Goal: Book appointment/travel/reservation: Register for event/course

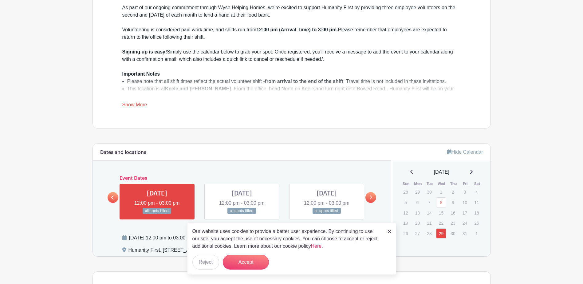
scroll to position [277, 0]
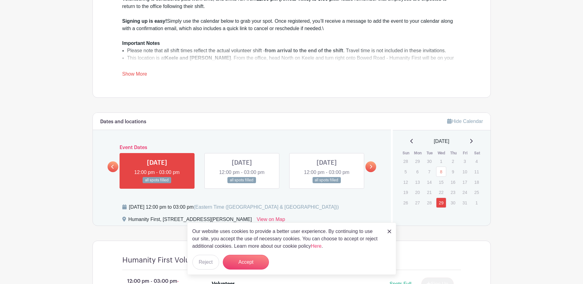
click at [390, 232] on img at bounding box center [390, 232] width 4 height 4
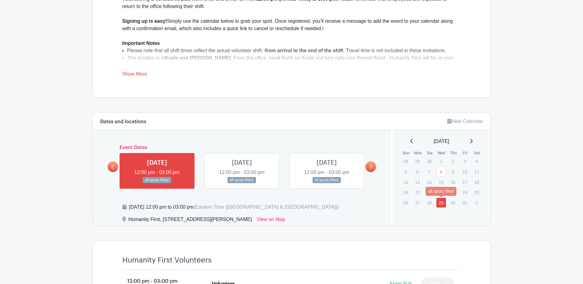
click at [442, 202] on link "29" at bounding box center [441, 203] width 10 height 10
click at [444, 170] on link "8" at bounding box center [441, 172] width 10 height 10
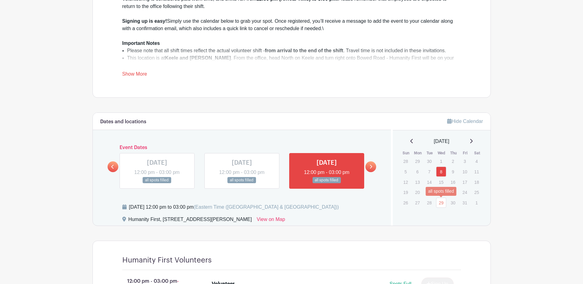
click at [440, 201] on link "29" at bounding box center [441, 203] width 10 height 10
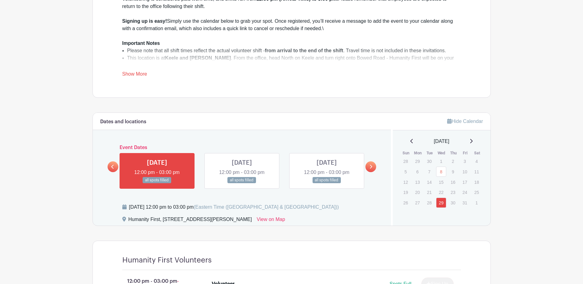
click at [371, 166] on icon at bounding box center [371, 167] width 3 height 5
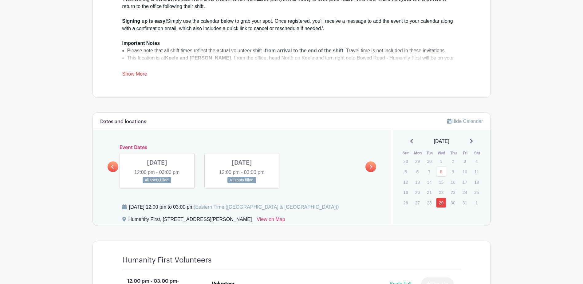
click at [371, 166] on icon at bounding box center [371, 167] width 3 height 5
click at [111, 162] on link at bounding box center [113, 166] width 11 height 11
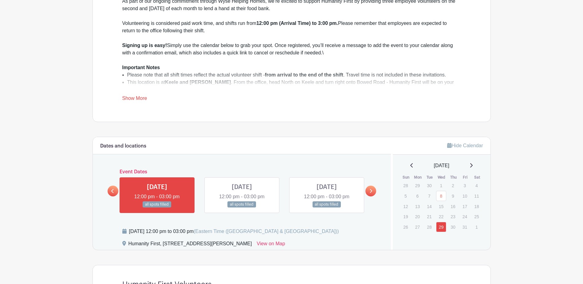
scroll to position [252, 0]
click at [371, 193] on icon at bounding box center [371, 191] width 3 height 5
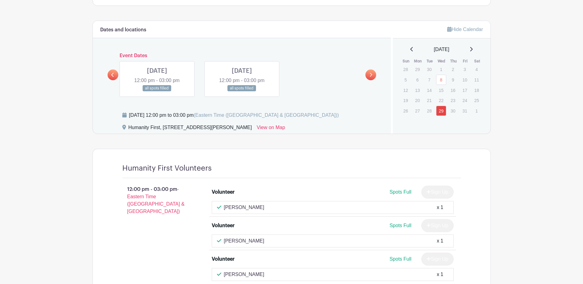
scroll to position [314, 0]
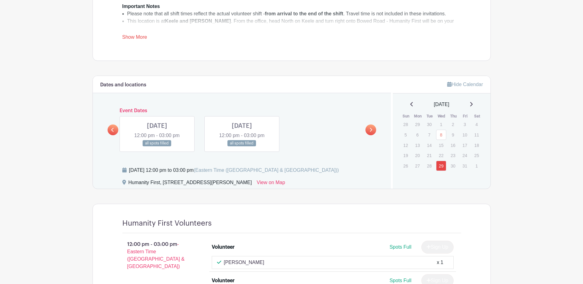
click at [372, 127] on link at bounding box center [371, 130] width 11 height 11
click at [372, 128] on icon at bounding box center [371, 130] width 3 height 5
click at [442, 164] on link "29" at bounding box center [441, 166] width 10 height 10
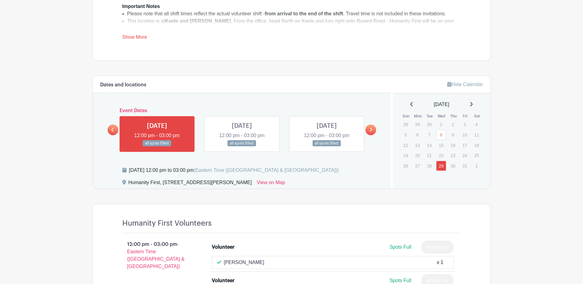
click at [372, 133] on link at bounding box center [371, 130] width 11 height 11
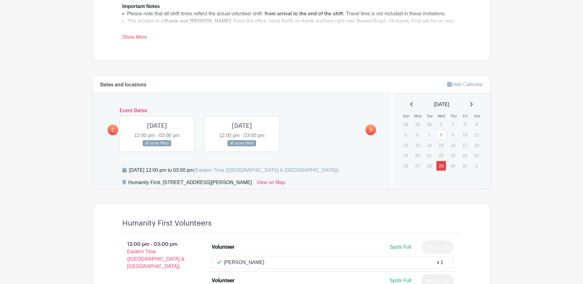
click at [107, 131] on div "Dates and locations Event Dates [DATE] 12:00 pm - 03:00 pm all spots filled [DA…" at bounding box center [242, 132] width 299 height 113
click at [110, 129] on link at bounding box center [113, 130] width 11 height 11
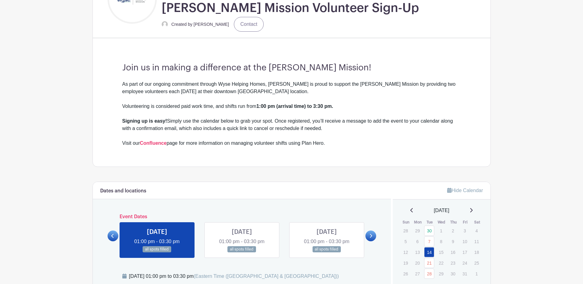
scroll to position [277, 0]
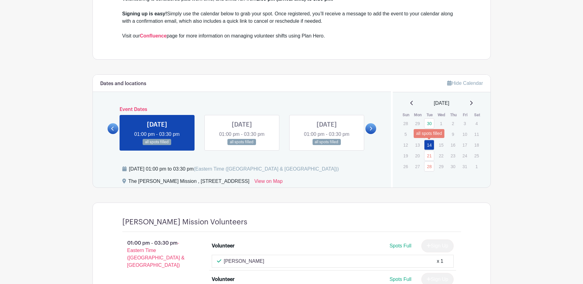
click at [431, 144] on link "14" at bounding box center [429, 145] width 10 height 10
click at [428, 146] on link "14" at bounding box center [429, 145] width 10 height 10
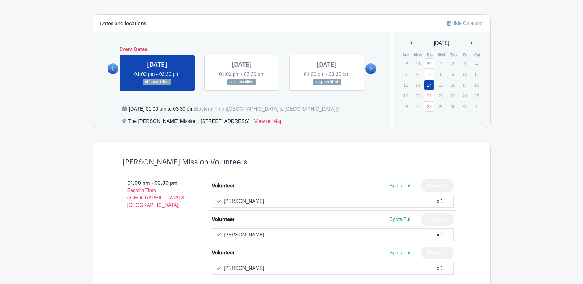
scroll to position [306, 0]
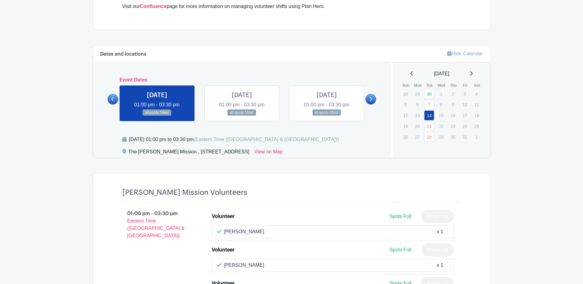
click at [242, 116] on link at bounding box center [242, 116] width 0 height 0
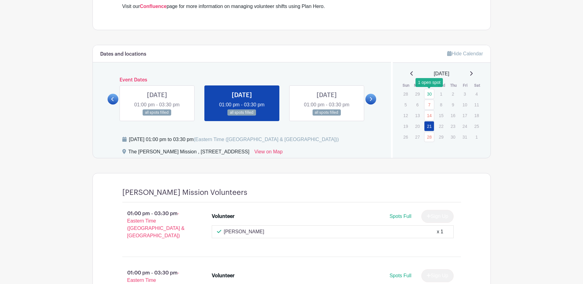
click at [431, 95] on link "30" at bounding box center [429, 94] width 10 height 10
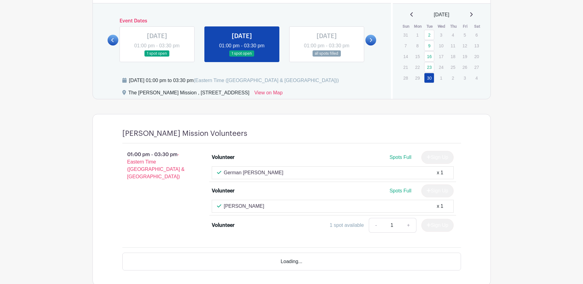
scroll to position [368, 0]
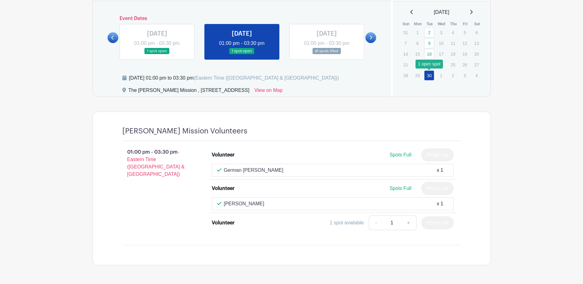
click at [429, 77] on link "30" at bounding box center [429, 75] width 10 height 10
click at [473, 11] on icon at bounding box center [471, 12] width 3 height 5
click at [431, 39] on link "7" at bounding box center [429, 43] width 10 height 10
click at [433, 56] on link "14" at bounding box center [429, 54] width 10 height 10
click at [433, 79] on link "28" at bounding box center [429, 75] width 10 height 10
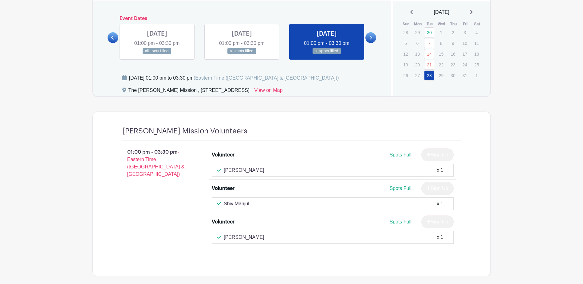
click at [327, 54] on link at bounding box center [327, 54] width 0 height 0
click at [430, 75] on link "28" at bounding box center [429, 75] width 10 height 10
click at [431, 74] on link "28" at bounding box center [429, 75] width 10 height 10
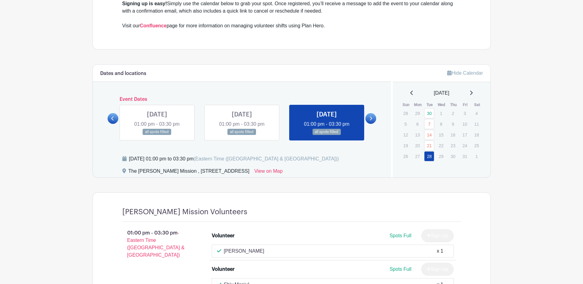
scroll to position [368, 0]
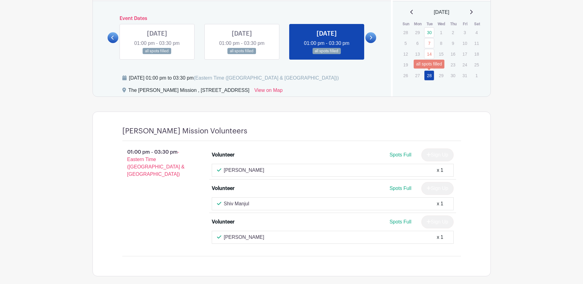
click at [430, 77] on link "28" at bounding box center [429, 75] width 10 height 10
click at [431, 32] on link "30" at bounding box center [429, 32] width 10 height 10
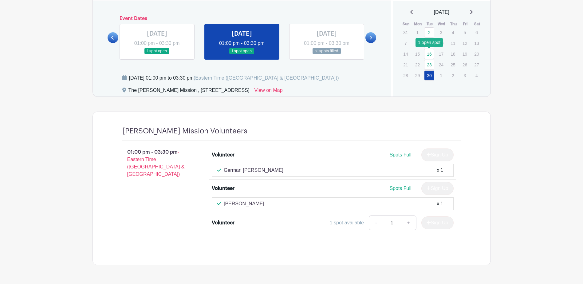
click at [432, 56] on link "16" at bounding box center [429, 54] width 10 height 10
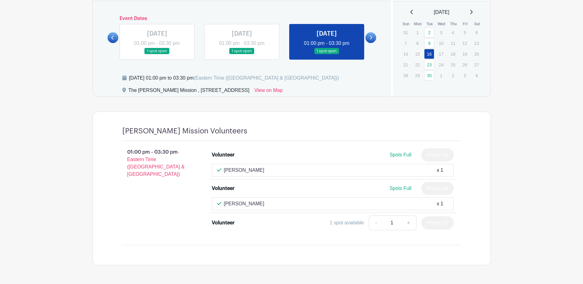
click at [473, 13] on icon at bounding box center [471, 12] width 3 height 5
click at [476, 13] on div "[DATE]" at bounding box center [441, 12] width 83 height 7
click at [432, 30] on link "30" at bounding box center [429, 32] width 10 height 10
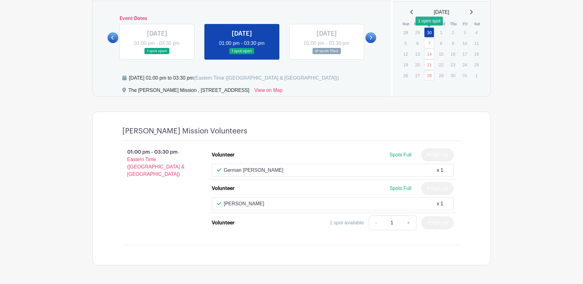
click at [430, 34] on link "30" at bounding box center [429, 32] width 10 height 10
click at [475, 12] on div "[DATE]" at bounding box center [441, 12] width 83 height 7
click at [473, 12] on icon at bounding box center [471, 12] width 3 height 5
click at [473, 11] on icon at bounding box center [471, 12] width 3 height 5
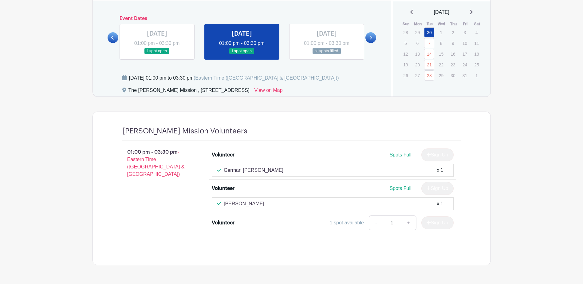
click at [473, 11] on icon at bounding box center [471, 12] width 3 height 5
click at [473, 12] on icon at bounding box center [471, 12] width 3 height 5
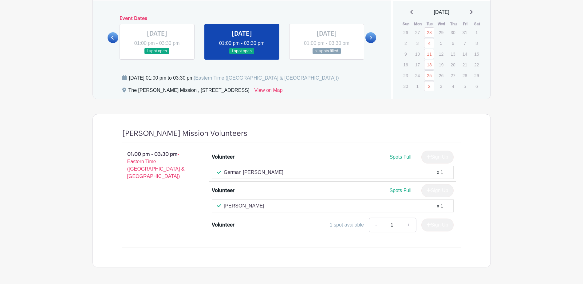
click at [242, 54] on link at bounding box center [242, 54] width 0 height 0
click at [371, 38] on icon at bounding box center [371, 37] width 3 height 5
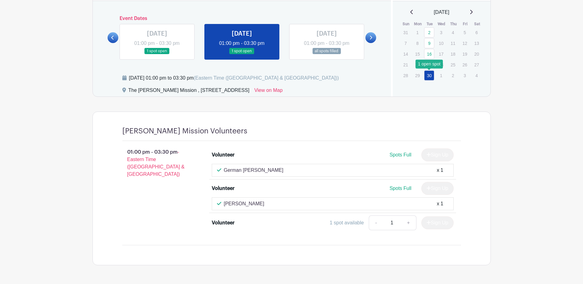
click at [432, 80] on link "30" at bounding box center [429, 75] width 10 height 10
click at [477, 16] on div "September 2025 Sun Mon Tue Wed Thu Fri Sat 31 1 2 3 4 5 6 7 8 9 10 11 12 13 14 …" at bounding box center [441, 45] width 83 height 72
click at [473, 14] on icon at bounding box center [471, 12] width 3 height 5
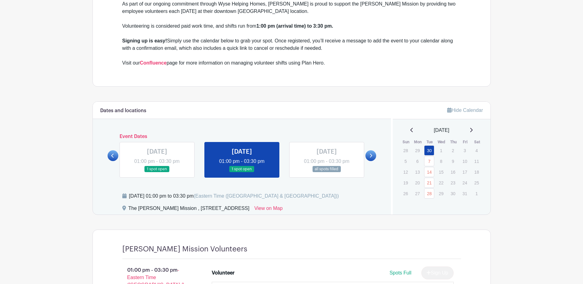
scroll to position [245, 0]
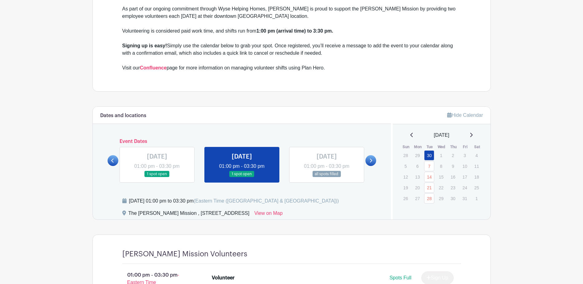
click at [407, 134] on div "[DATE]" at bounding box center [441, 135] width 83 height 7
click at [408, 134] on div "[DATE]" at bounding box center [441, 135] width 83 height 7
click at [408, 135] on div "[DATE]" at bounding box center [441, 135] width 83 height 7
click at [373, 161] on link at bounding box center [371, 160] width 11 height 11
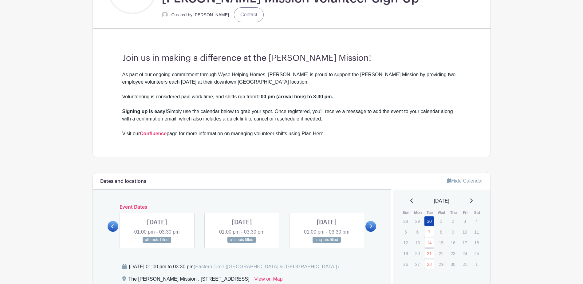
scroll to position [60, 0]
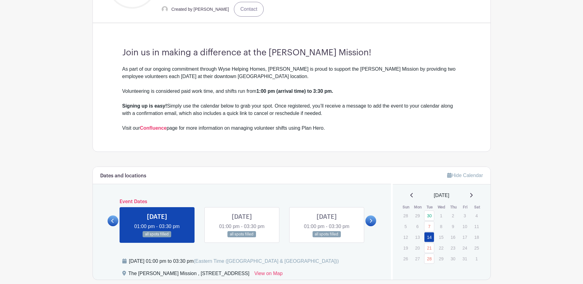
scroll to position [215, 0]
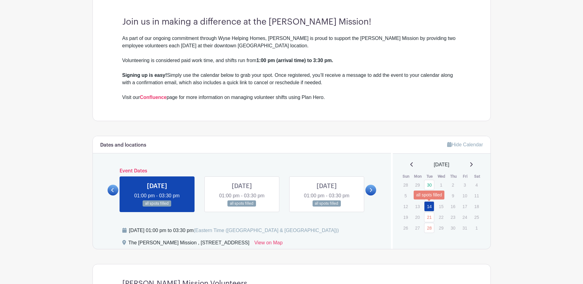
click at [428, 205] on link "14" at bounding box center [429, 206] width 10 height 10
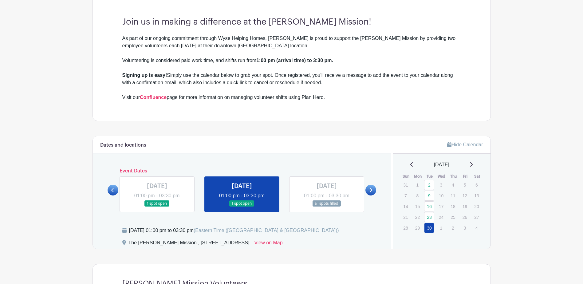
click at [157, 207] on link at bounding box center [157, 207] width 0 height 0
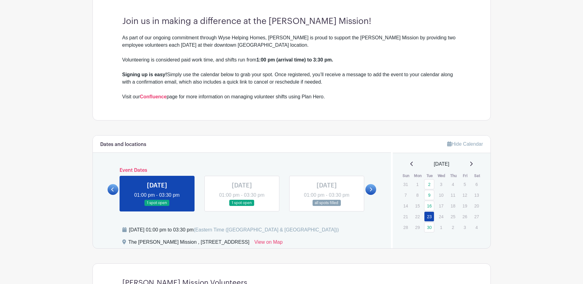
scroll to position [215, 0]
click at [473, 164] on div "September 2025" at bounding box center [441, 164] width 83 height 7
